Goal: Information Seeking & Learning: Find specific page/section

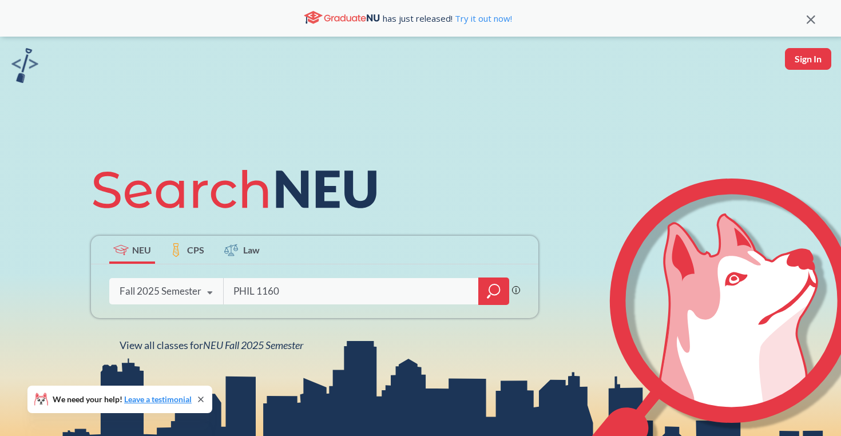
type input "PHIL 1160"
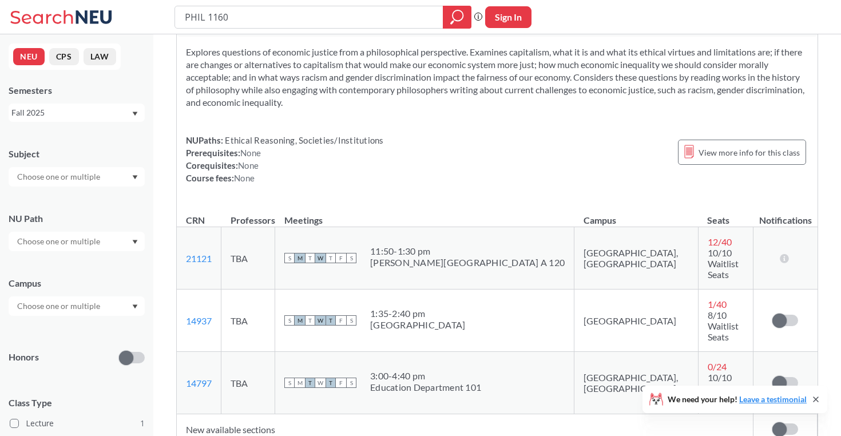
scroll to position [53, 0]
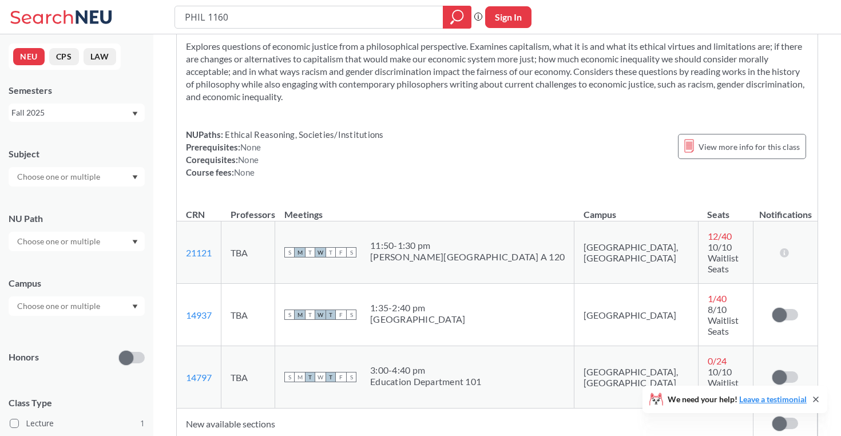
click at [465, 302] on div "1:35 - 2:40 pm" at bounding box center [417, 307] width 95 height 11
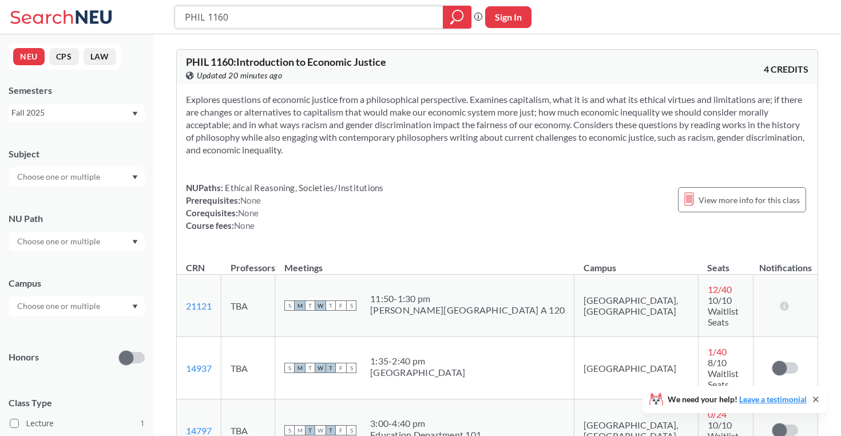
click at [320, 22] on input "PHIL 1160" at bounding box center [309, 16] width 251 height 19
paste input "OLS"
type input "POLS 1160"
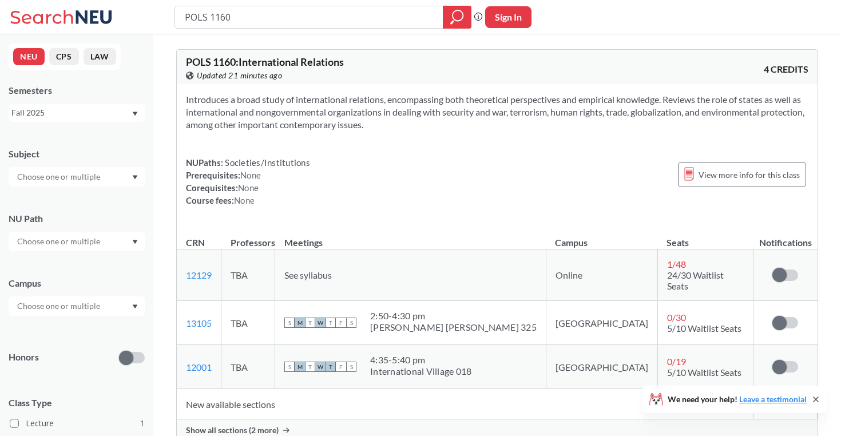
click at [729, 26] on div "POLS 1160 Phrase search guarantees the exact search appears in the results. Ex.…" at bounding box center [420, 17] width 841 height 34
click at [299, 21] on input "POLS 1160" at bounding box center [309, 16] width 251 height 19
type input "philosophy at northeastern"
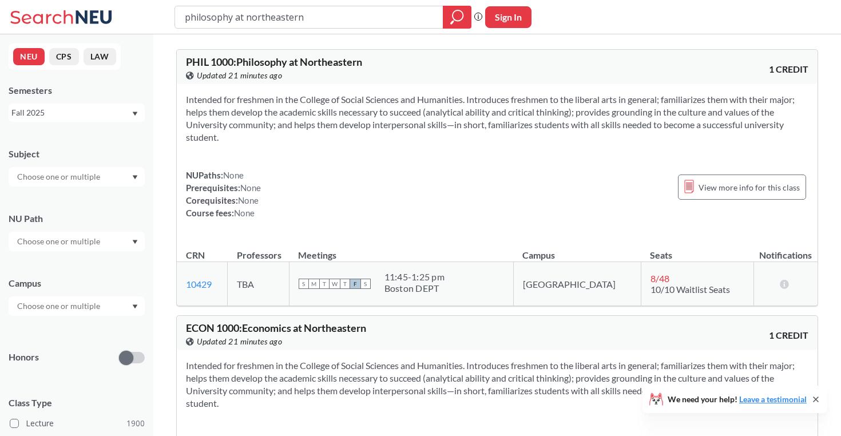
click at [288, 60] on span "PHIL 1000 : Philosophy at Northeastern" at bounding box center [274, 61] width 176 height 13
click at [363, 15] on input "philosophy at northeastern" at bounding box center [309, 16] width 251 height 19
type input "first-year writing"
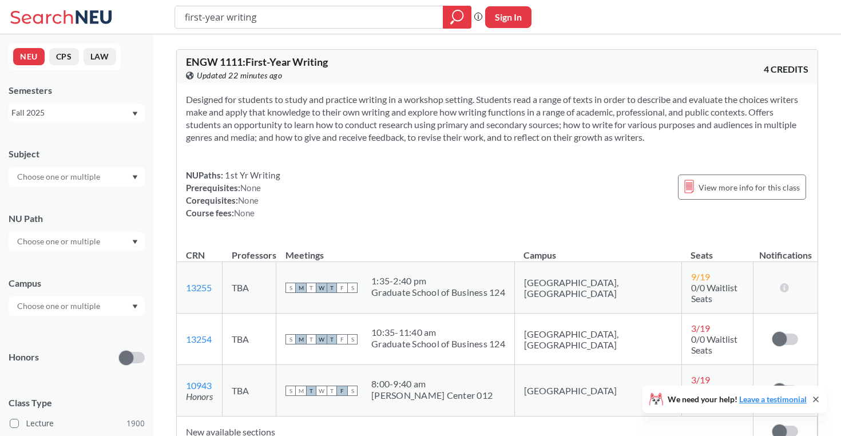
click at [129, 176] on div at bounding box center [77, 176] width 136 height 19
click at [90, 142] on div "Subject CS ( 115 ) Computer Science NRSG ( 77 ) Nursing EECE ( 72 ) Electrical …" at bounding box center [77, 161] width 136 height 50
drag, startPoint x: 186, startPoint y: 174, endPoint x: 285, endPoint y: 174, distance: 98.9
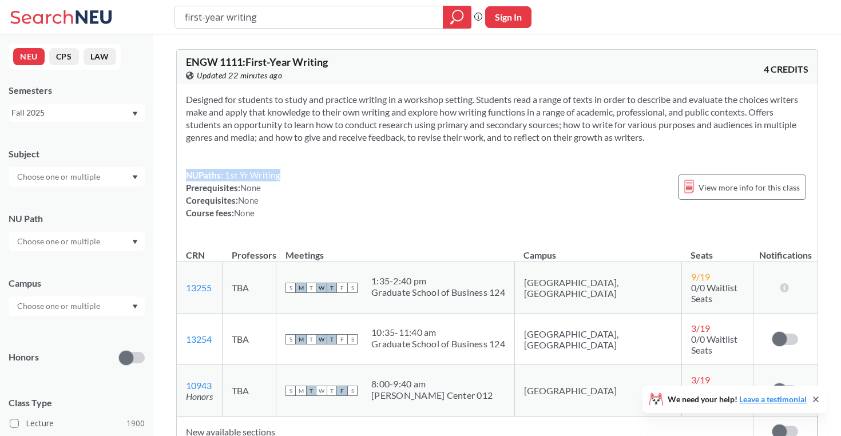
click at [285, 174] on div "NUPaths: 1st Yr Writing Prerequisites: None Corequisites: None Course fees: Non…" at bounding box center [497, 194] width 622 height 50
copy div "NUPaths: 1st Yr Writing"
click at [319, 16] on input "first-year writing" at bounding box center [309, 16] width 251 height 19
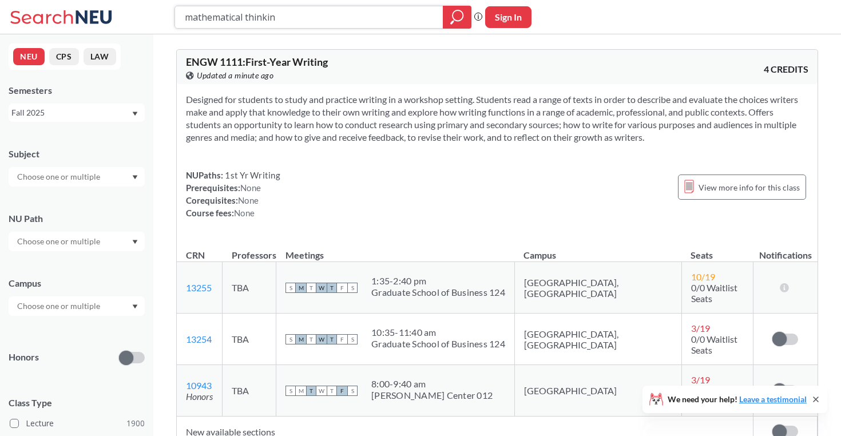
type input "mathematical thinking"
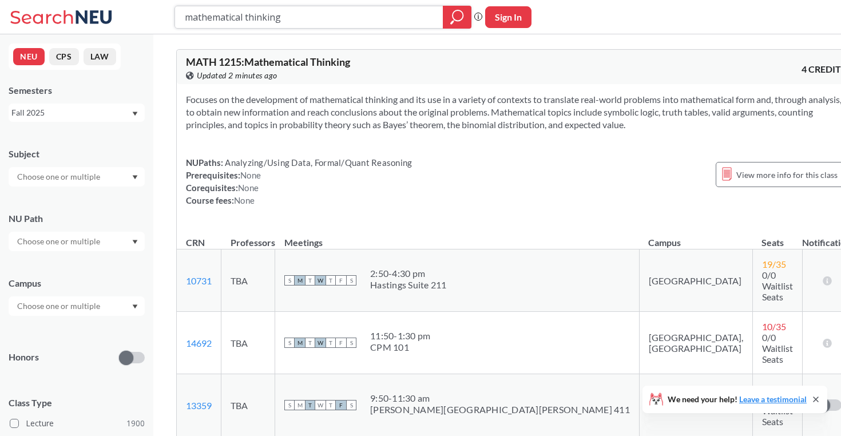
click at [292, 11] on input "mathematical thinking" at bounding box center [309, 16] width 251 height 19
paste input "PHIL 3435"
type input "PHIL 3435"
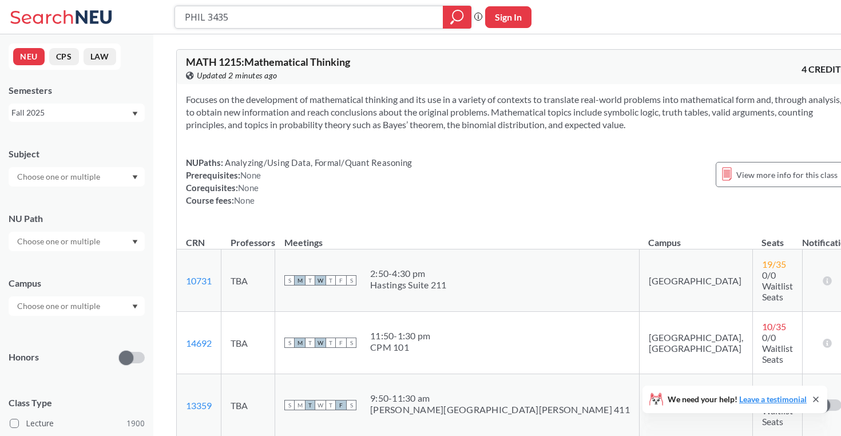
click at [460, 16] on icon "magnifying glass" at bounding box center [457, 17] width 14 height 16
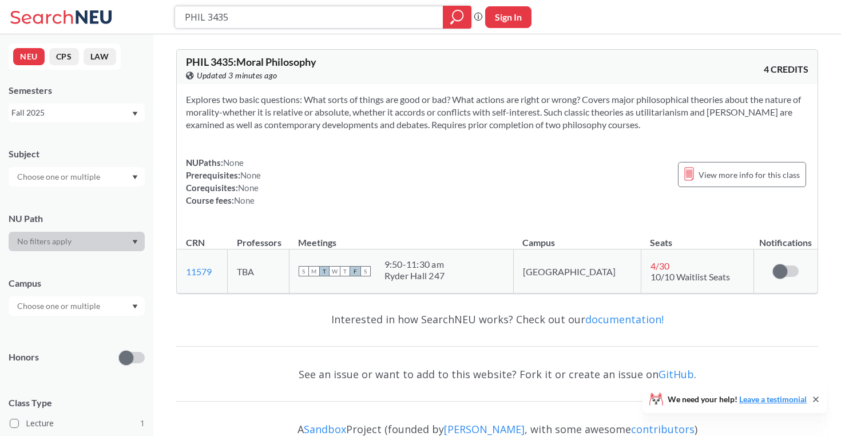
click at [347, 19] on input "PHIL 3435" at bounding box center [309, 16] width 251 height 19
paste input "OLS 115"
type input "POLS 1155"
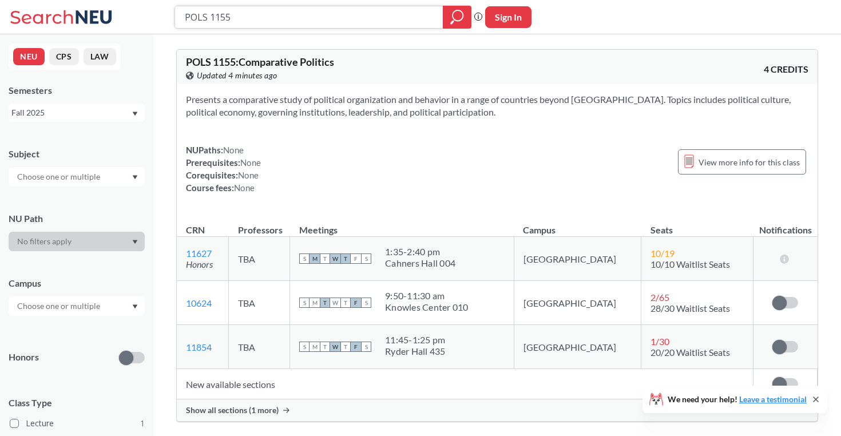
click at [383, 15] on input "POLS 1155" at bounding box center [309, 16] width 251 height 19
paste input "340"
type input "POLS 3405"
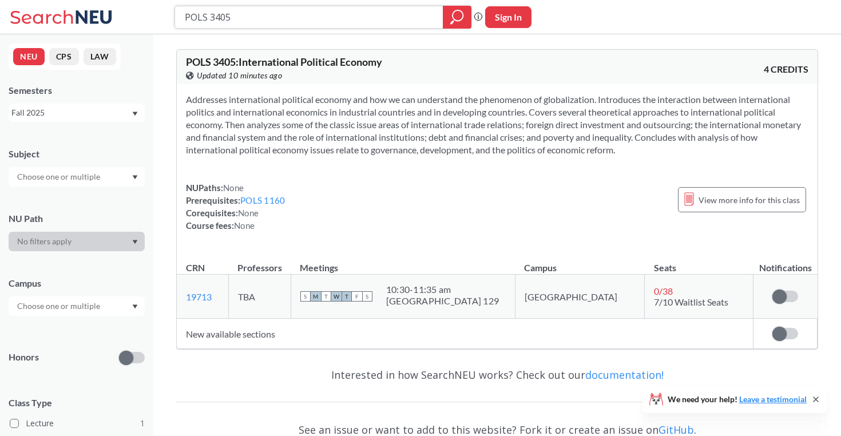
click at [349, 11] on input "POLS 3405" at bounding box center [309, 16] width 251 height 19
paste input "ECON 1200 to ECON 1999"
type input "ECON 1200 to ECON 1999"
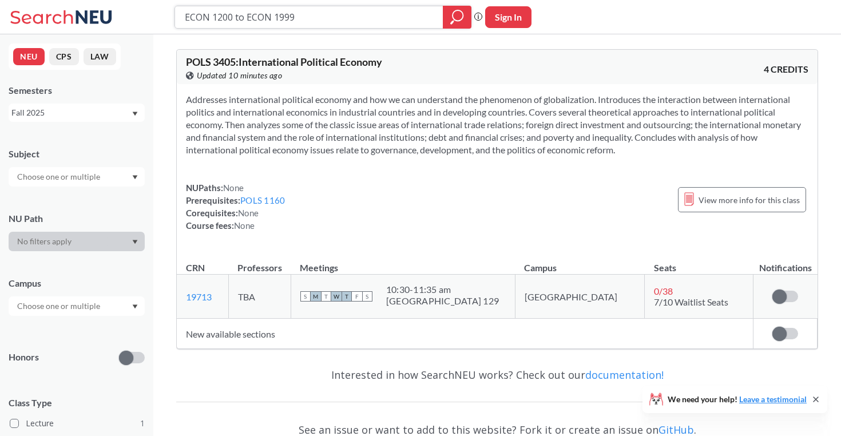
click at [450, 15] on div at bounding box center [457, 17] width 29 height 23
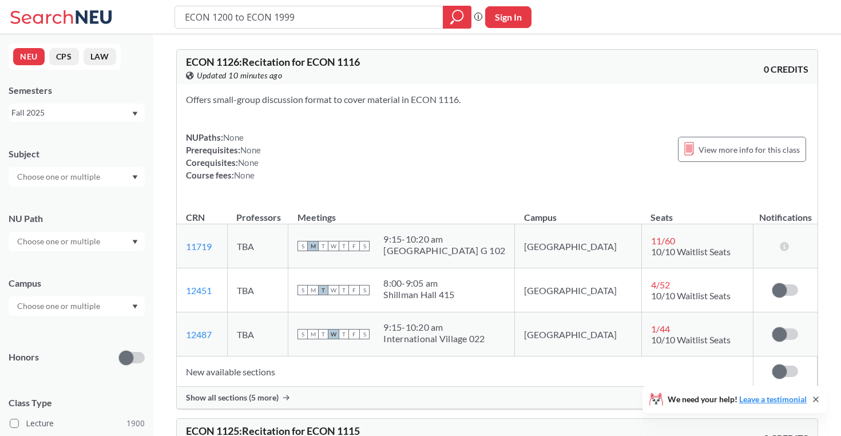
drag, startPoint x: 302, startPoint y: 20, endPoint x: 235, endPoint y: 21, distance: 66.9
click at [235, 21] on input "ECON 1200 to ECON 1999" at bounding box center [309, 16] width 251 height 19
type input "ECON 1200"
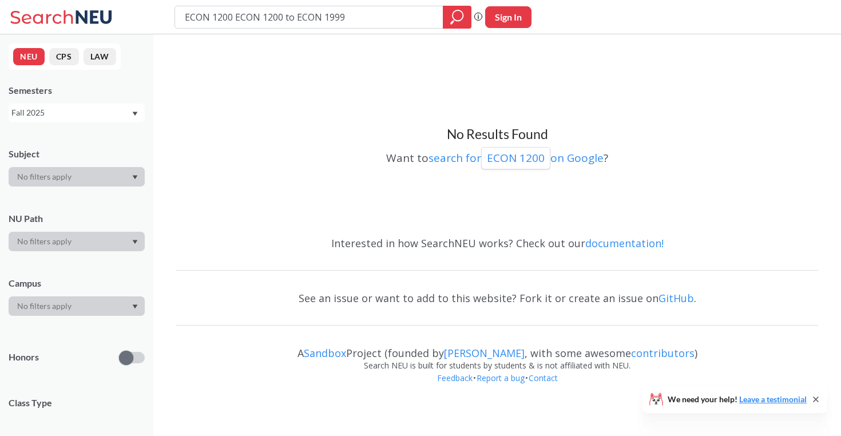
drag, startPoint x: 296, startPoint y: 19, endPoint x: 176, endPoint y: 19, distance: 120.7
click at [176, 19] on div "ECON 1200 ECON 1200 to ECON 1999" at bounding box center [322, 17] width 297 height 23
type input "ECON 1999"
click at [359, 13] on input "ECON 1999" at bounding box center [309, 16] width 251 height 19
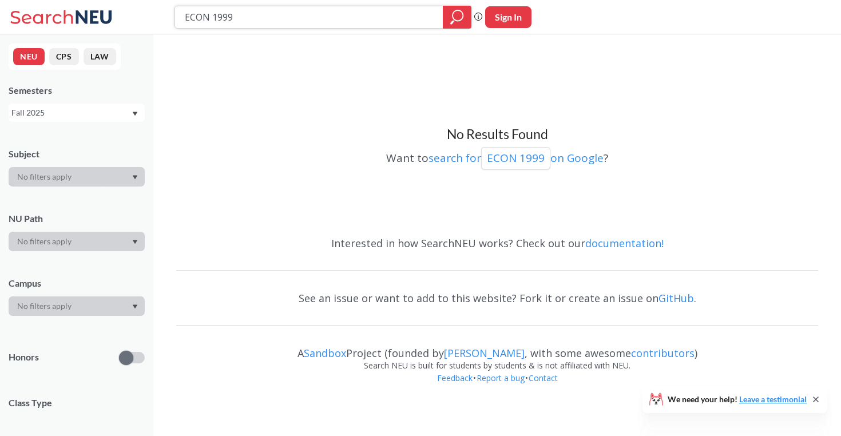
click at [359, 13] on input "ECON 1999" at bounding box center [309, 16] width 251 height 19
paste input "355"
type input "ECON 3559"
click at [458, 21] on icon "magnifying glass" at bounding box center [457, 17] width 14 height 16
